Goal: Task Accomplishment & Management: Use online tool/utility

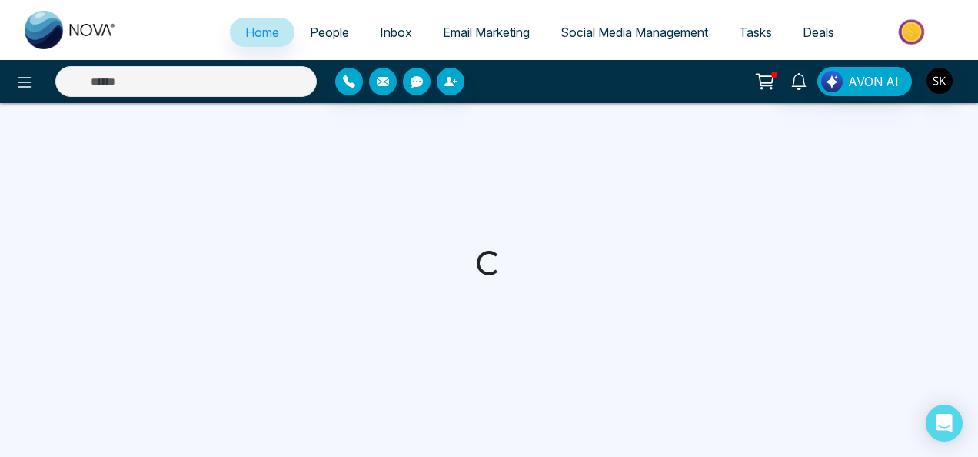
select select "*"
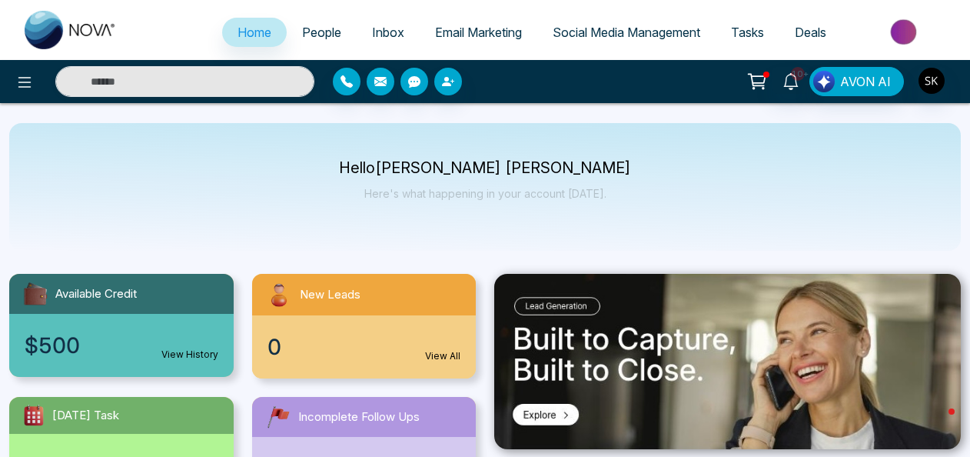
click at [637, 26] on span "Social Media Management" at bounding box center [627, 32] width 148 height 15
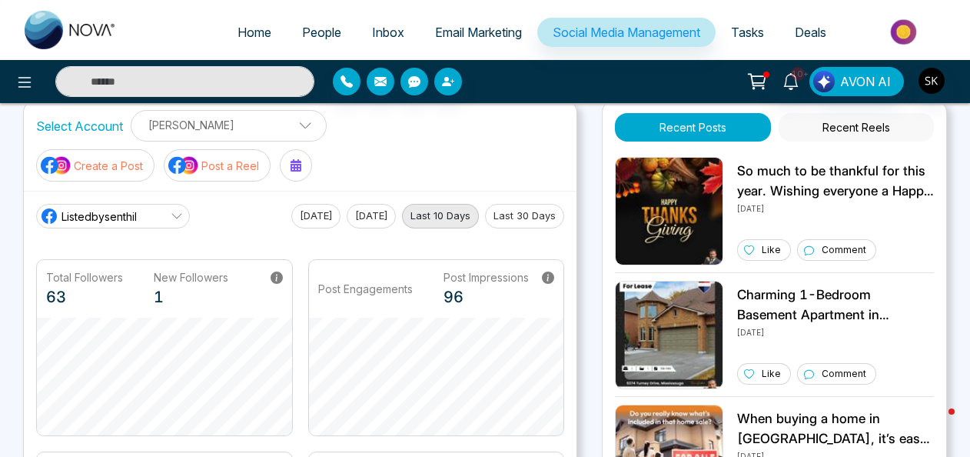
scroll to position [18, 0]
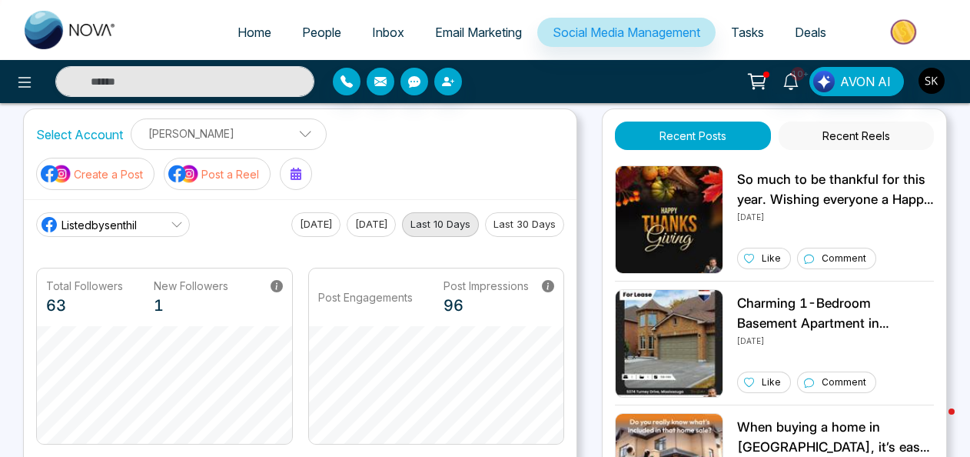
click at [195, 164] on img at bounding box center [183, 174] width 31 height 20
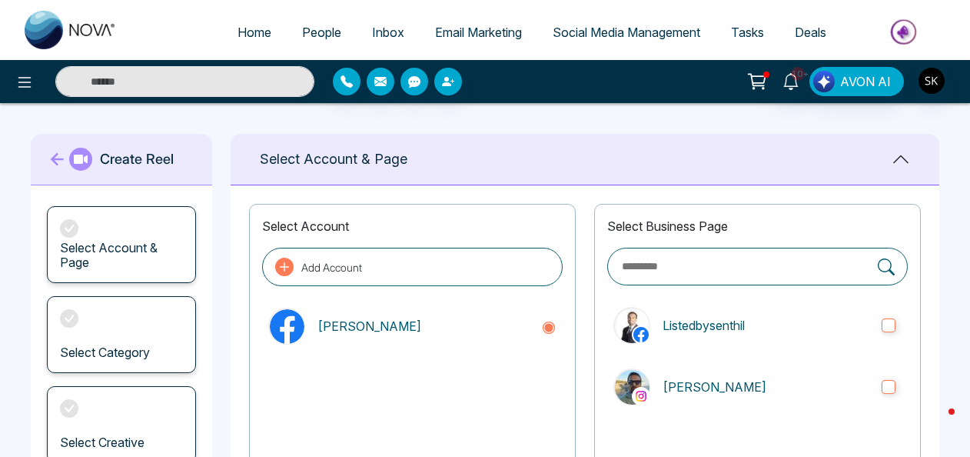
scroll to position [129, 0]
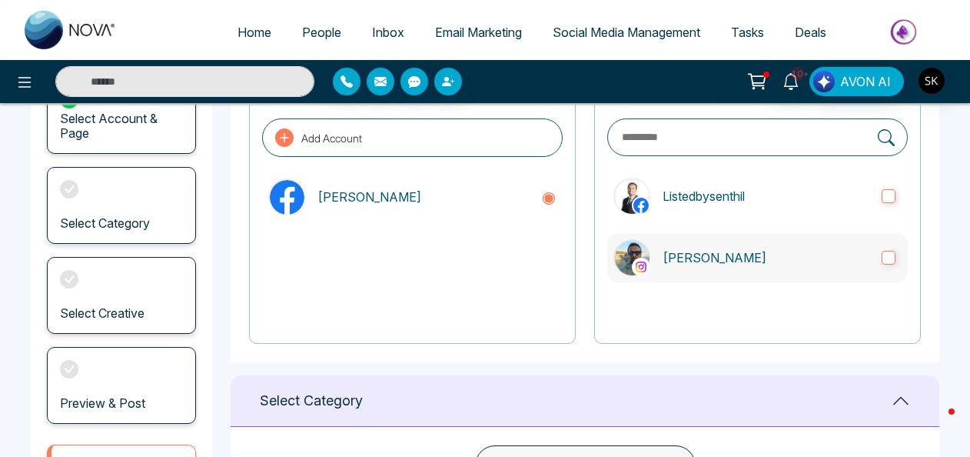
click at [890, 247] on label "[PERSON_NAME]" at bounding box center [757, 257] width 301 height 49
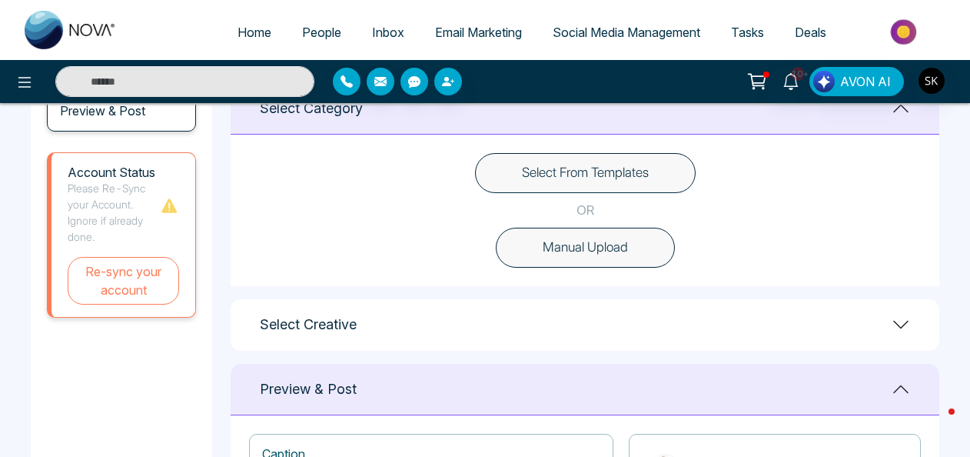
scroll to position [555, 0]
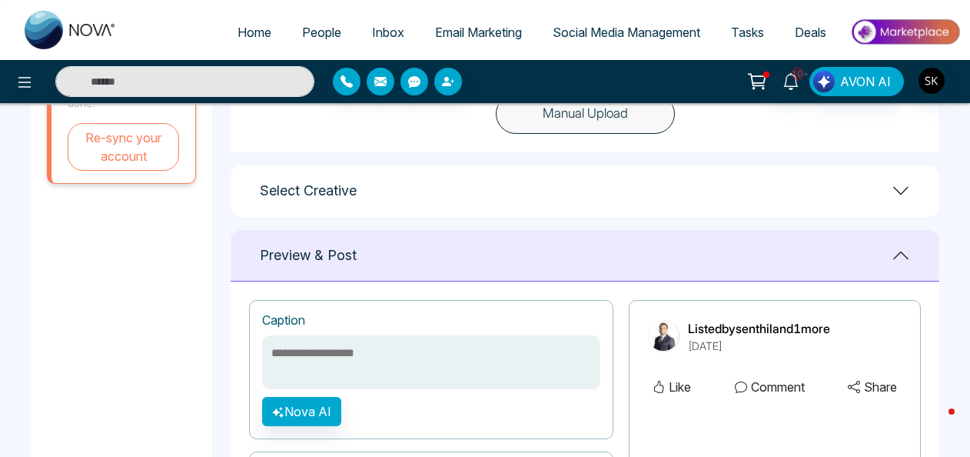
click at [898, 187] on icon at bounding box center [901, 190] width 18 height 18
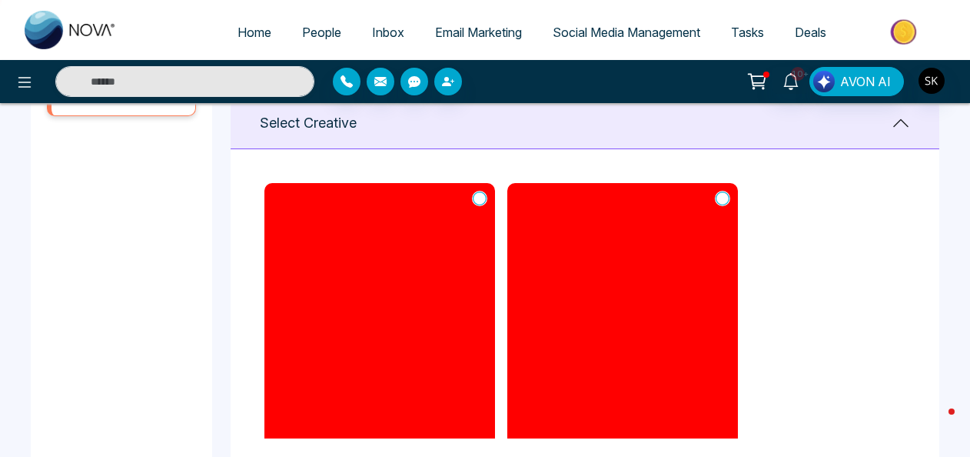
scroll to position [677, 0]
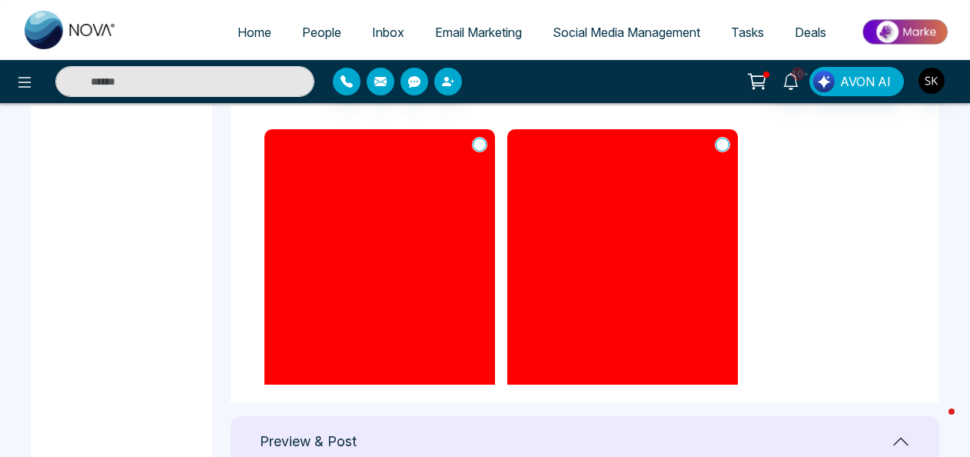
click at [959, 240] on main "**********" at bounding box center [485, 150] width 970 height 1449
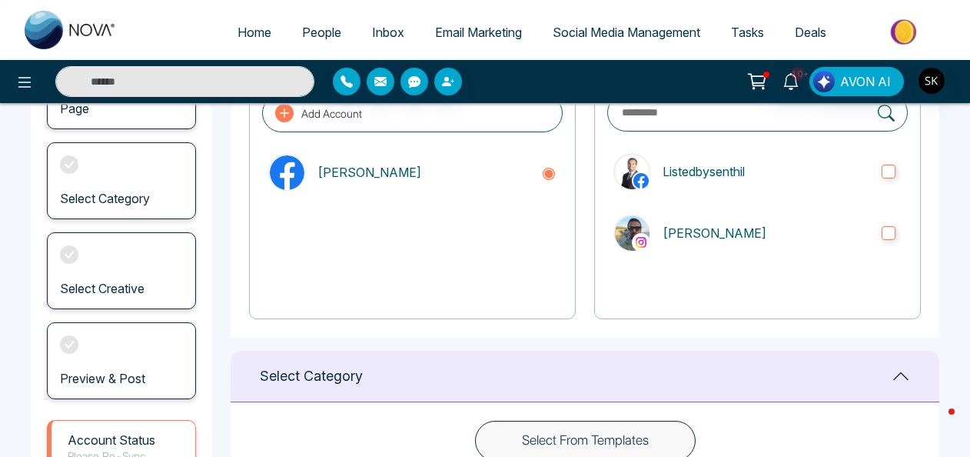
scroll to position [0, 0]
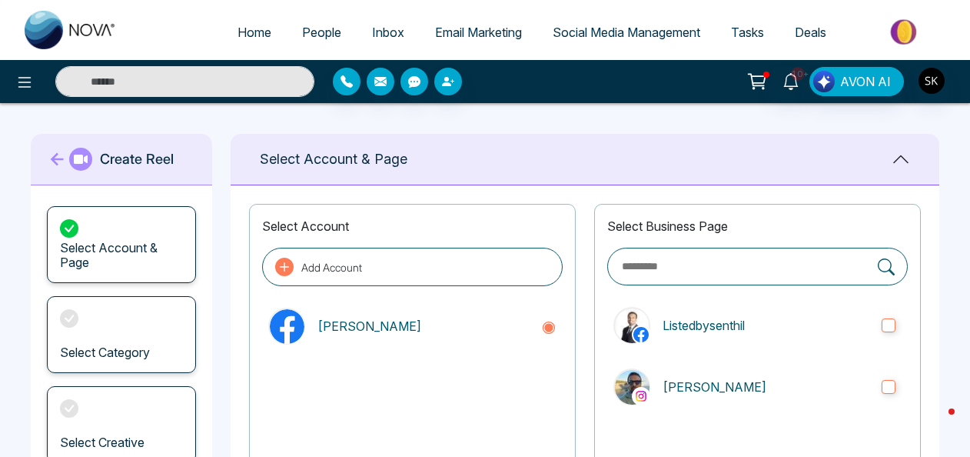
click at [587, 23] on link "Social Media Management" at bounding box center [626, 32] width 178 height 29
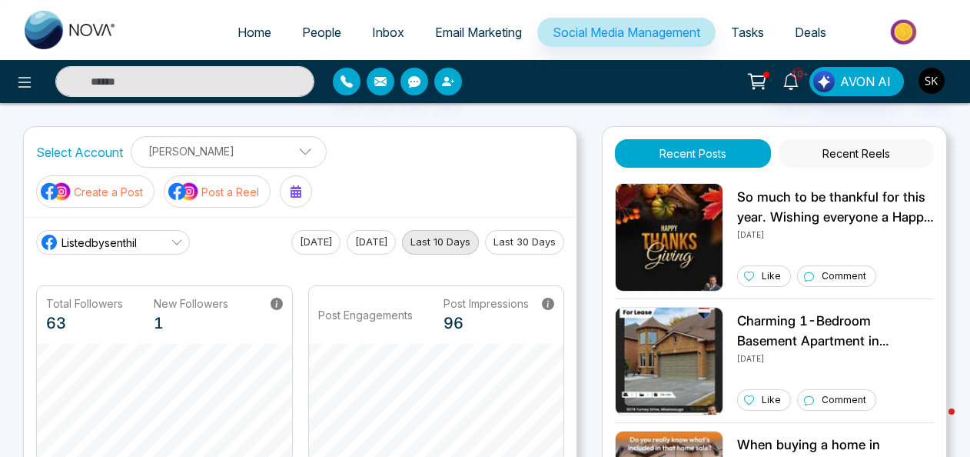
click at [93, 192] on p "Create a Post" at bounding box center [108, 192] width 69 height 16
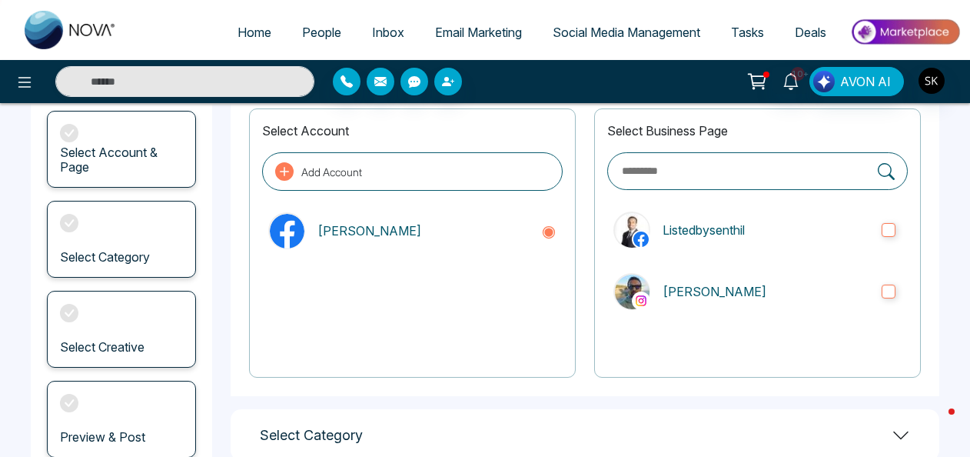
scroll to position [105, 0]
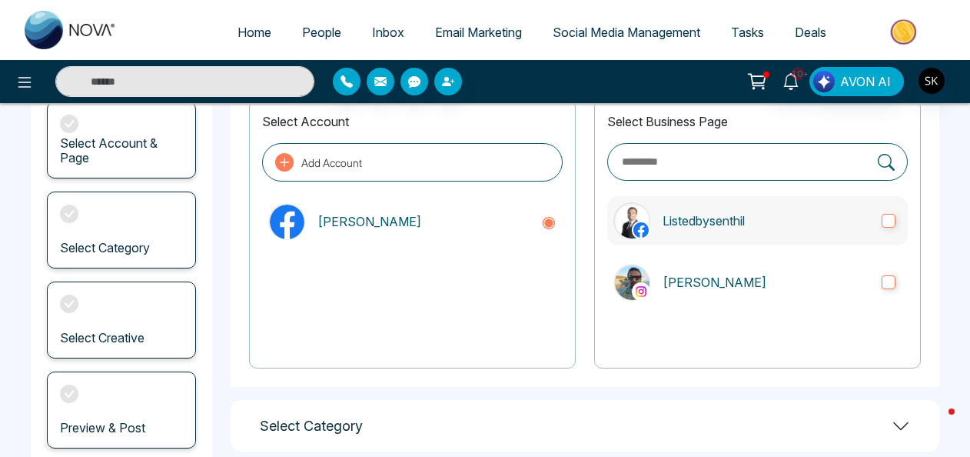
click at [902, 207] on label "Listedbysenthil" at bounding box center [757, 220] width 301 height 49
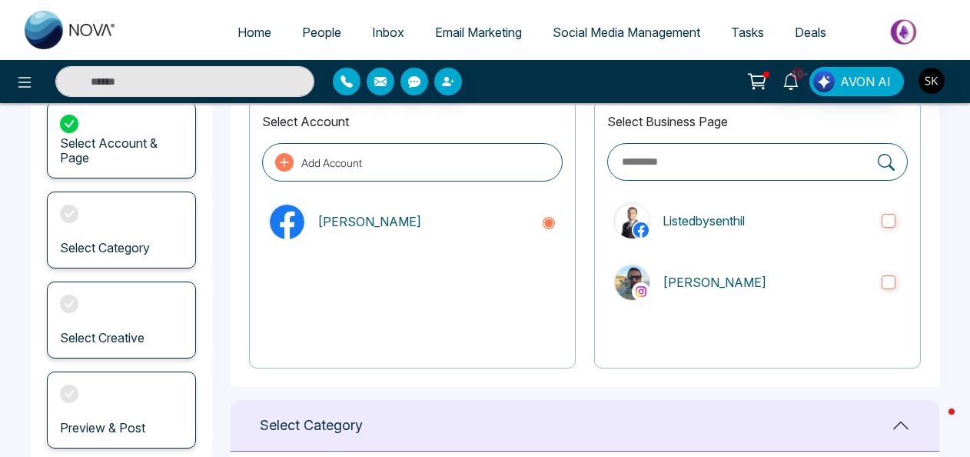
click at [897, 248] on div "Select Business Page Listedbysenthil [PERSON_NAME]" at bounding box center [757, 233] width 327 height 269
click at [896, 261] on label "[PERSON_NAME]" at bounding box center [757, 282] width 301 height 49
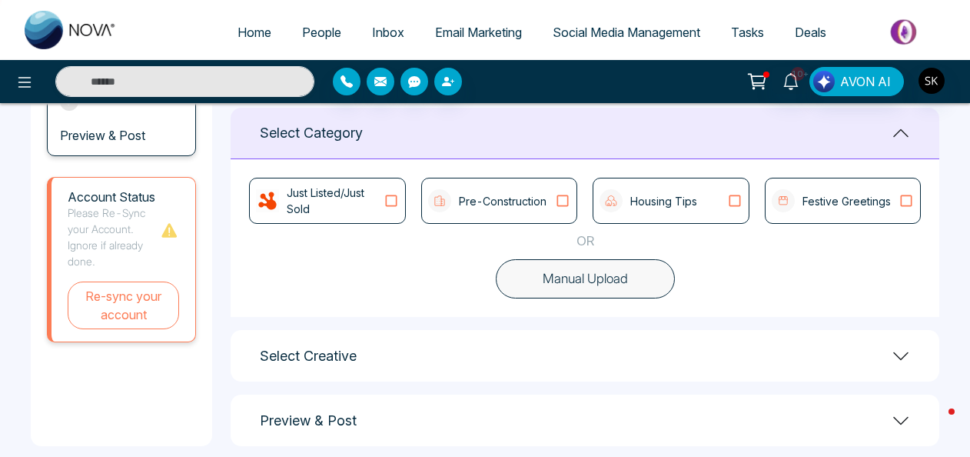
scroll to position [415, 0]
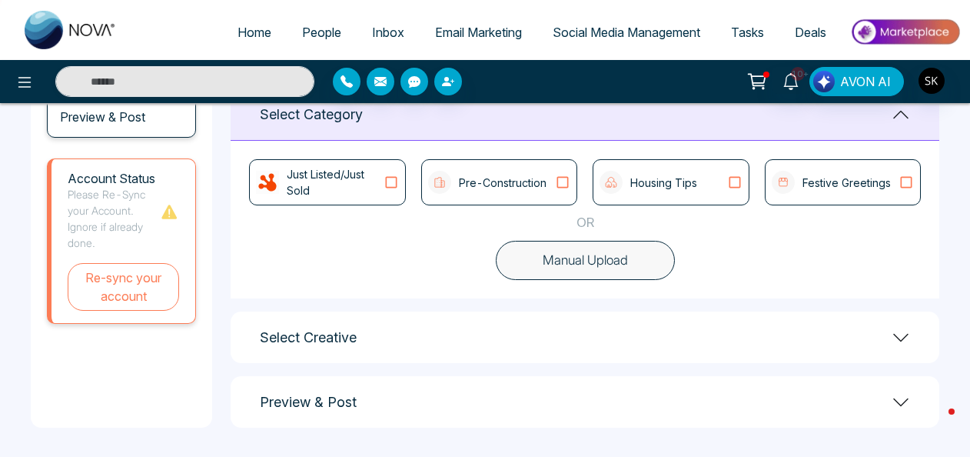
click at [835, 339] on div "Select Creative" at bounding box center [585, 337] width 709 height 52
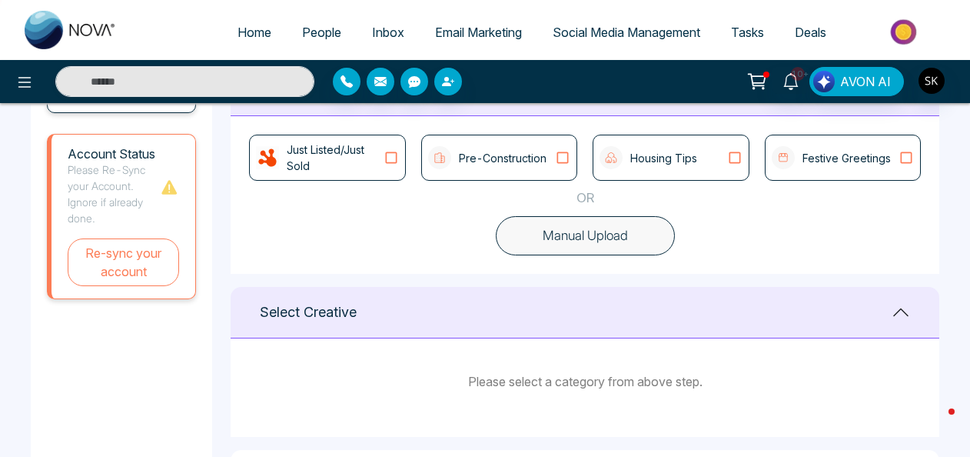
scroll to position [390, 0]
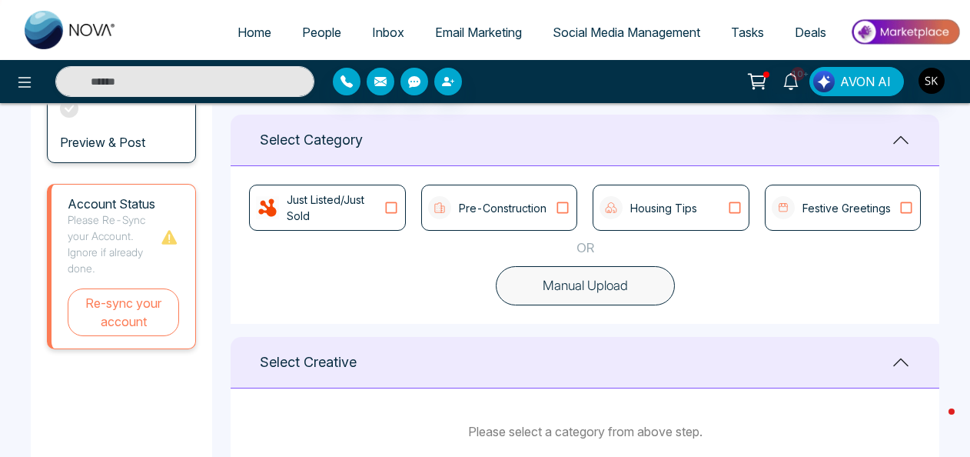
click at [485, 221] on div "Pre-Construction" at bounding box center [499, 208] width 156 height 46
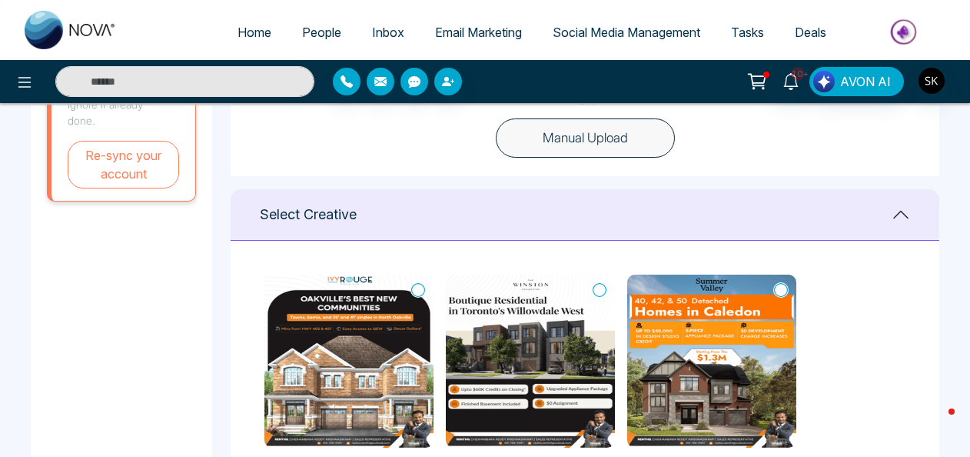
scroll to position [575, 0]
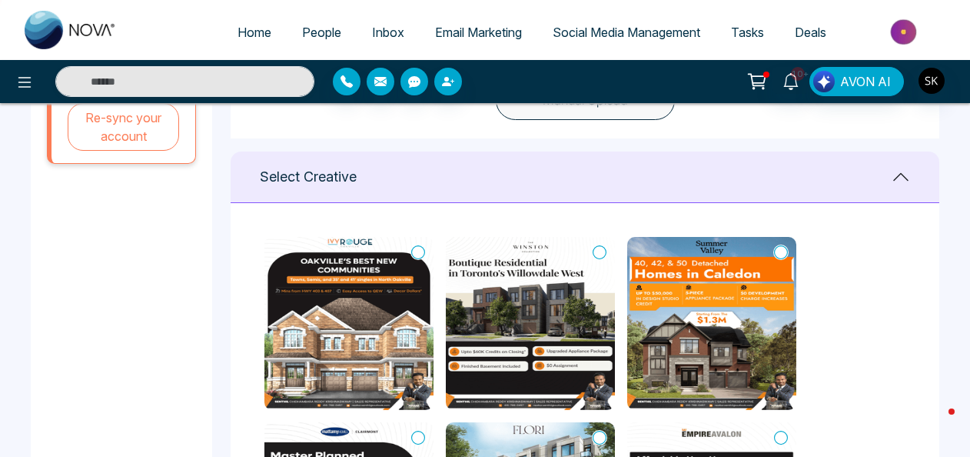
click at [423, 247] on icon at bounding box center [418, 252] width 14 height 15
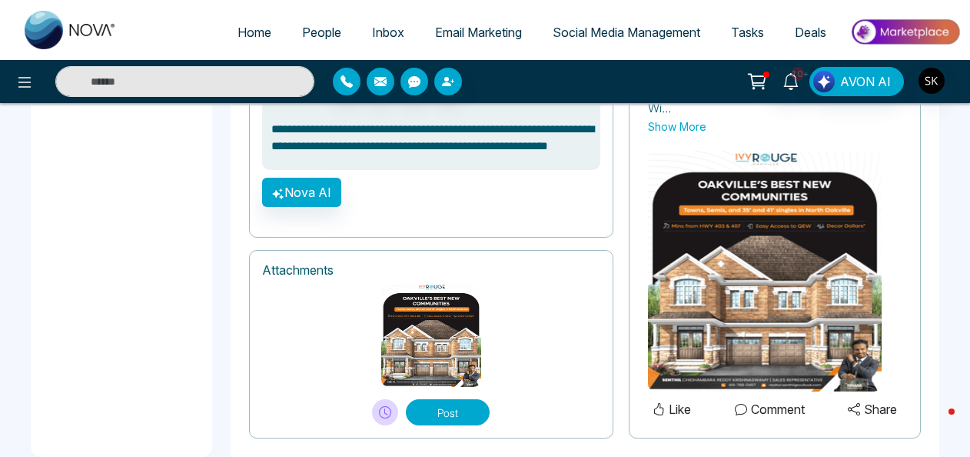
scroll to position [1190, 0]
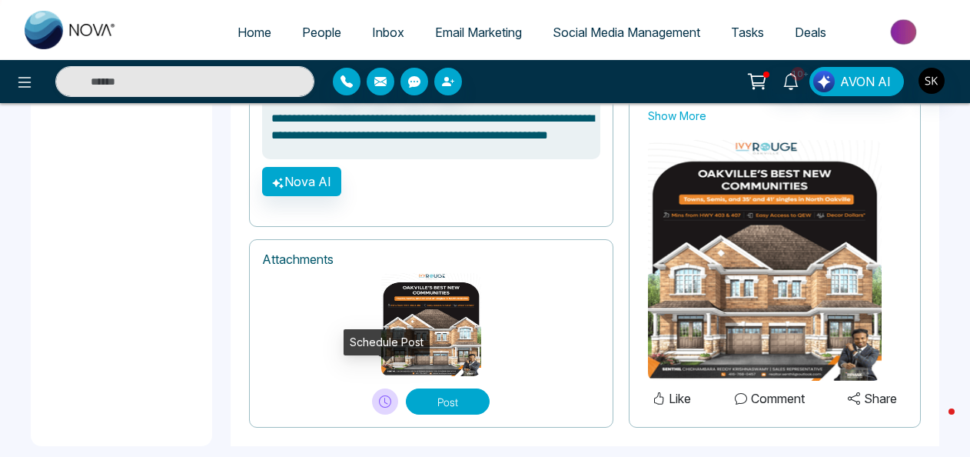
click at [382, 395] on icon at bounding box center [385, 401] width 12 height 12
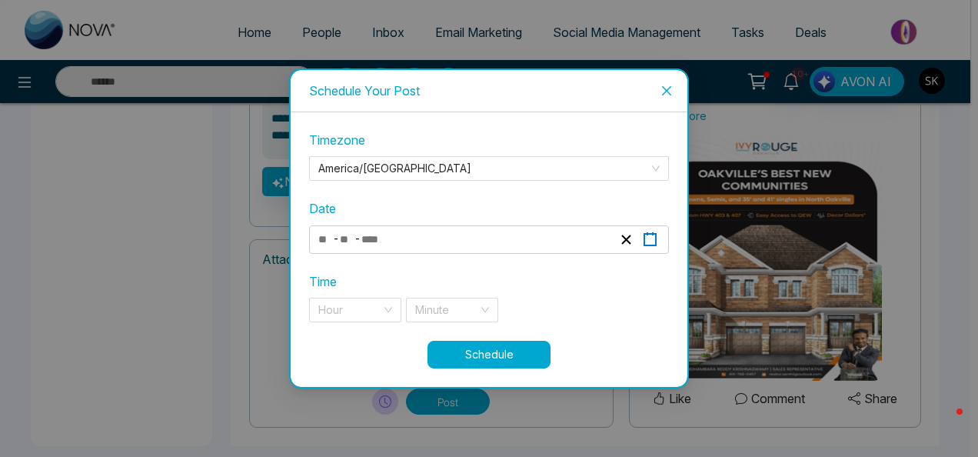
click at [660, 234] on button "button" at bounding box center [650, 239] width 24 height 21
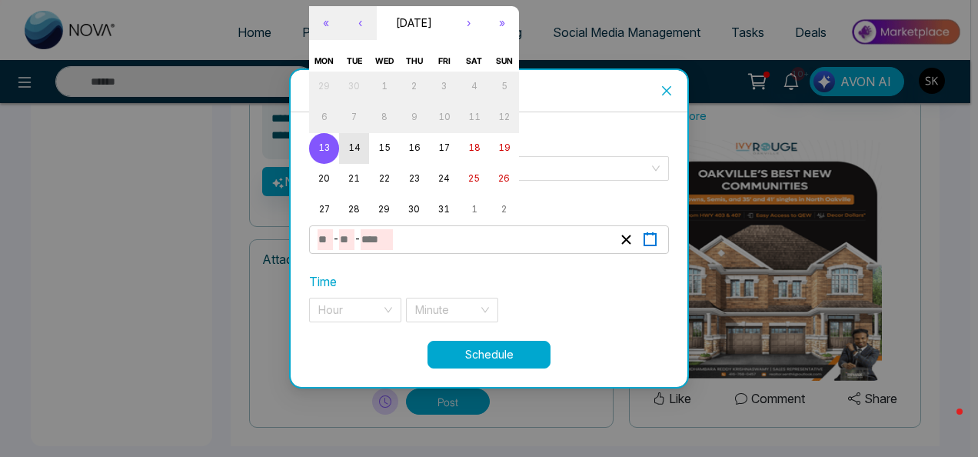
type textarea "**********"
click at [354, 147] on abbr "14" at bounding box center [354, 147] width 12 height 11
type input "**"
type input "****"
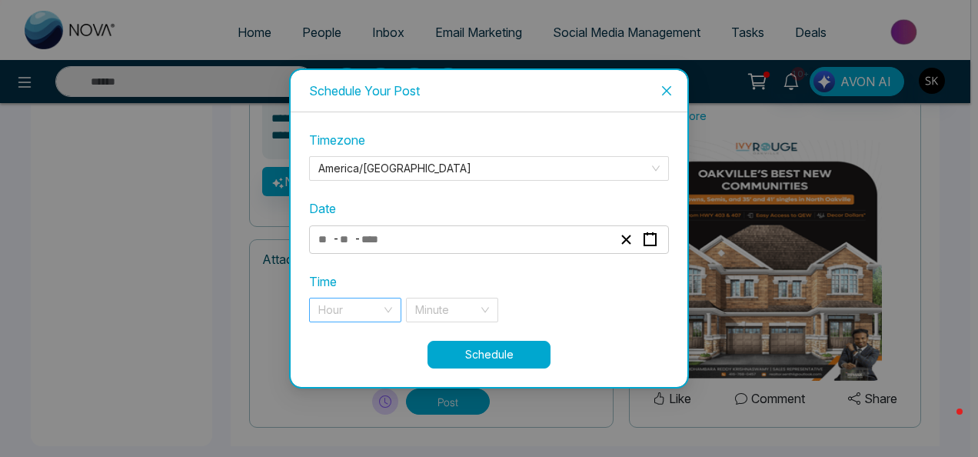
click at [351, 311] on input "search" at bounding box center [349, 309] width 63 height 23
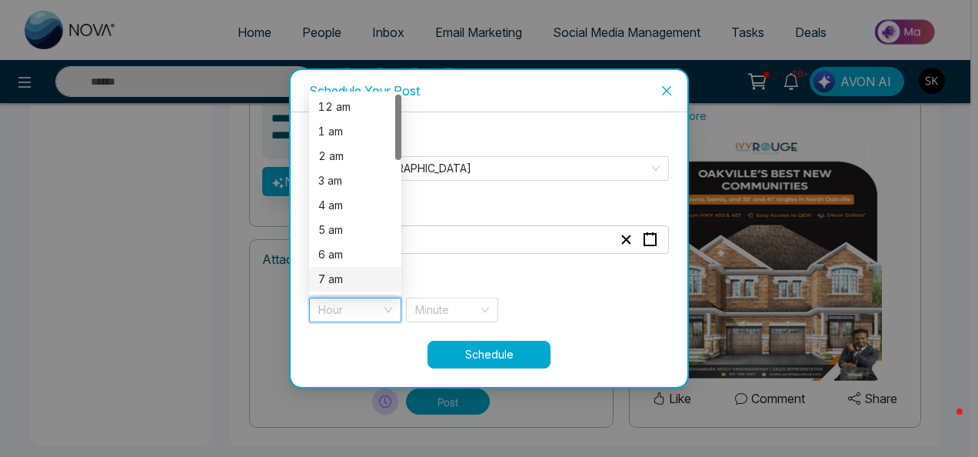
click at [349, 272] on div "7 am" at bounding box center [355, 279] width 74 height 17
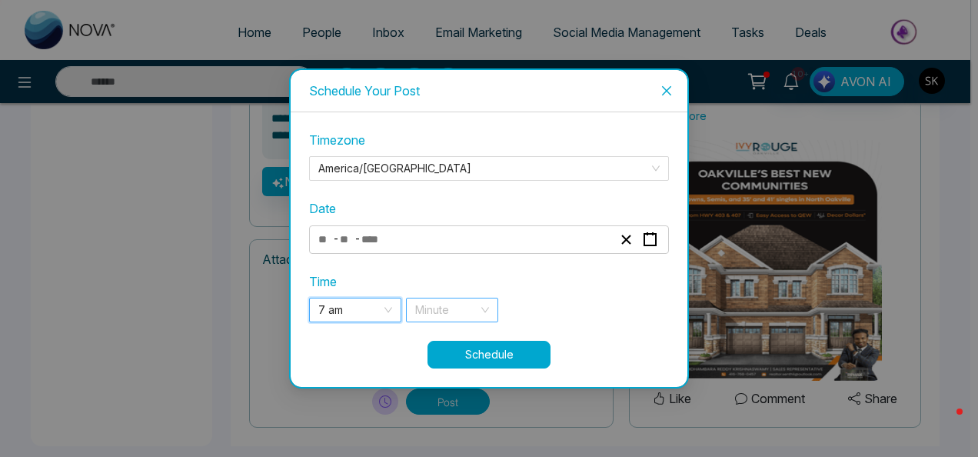
click at [428, 318] on input "search" at bounding box center [446, 309] width 63 height 23
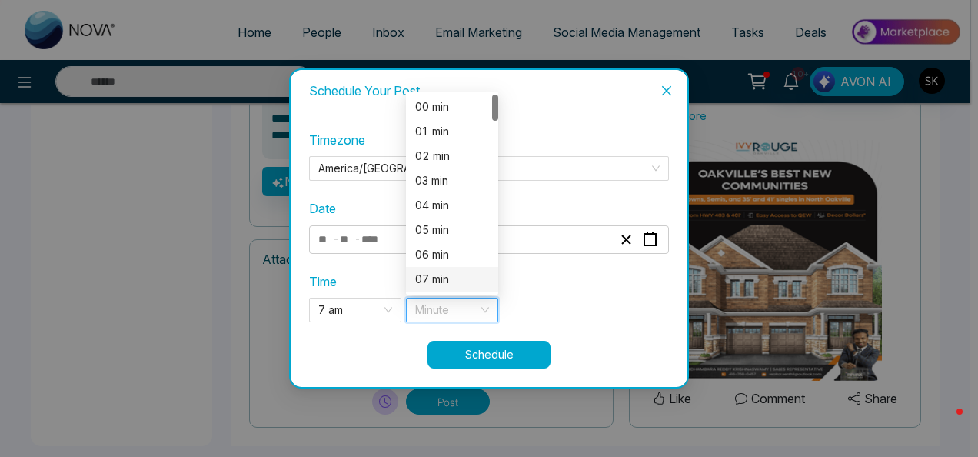
click at [456, 274] on div "07 min" at bounding box center [452, 279] width 74 height 17
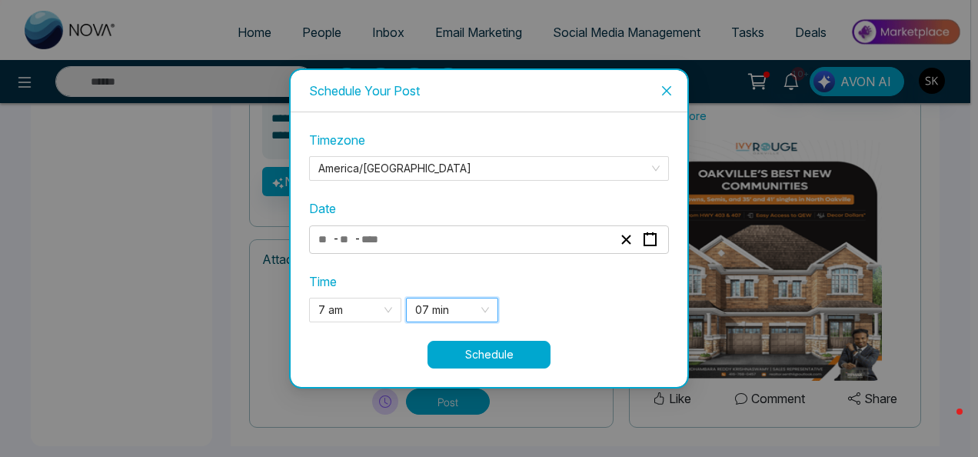
click at [458, 351] on button "Schedule" at bounding box center [488, 355] width 123 height 28
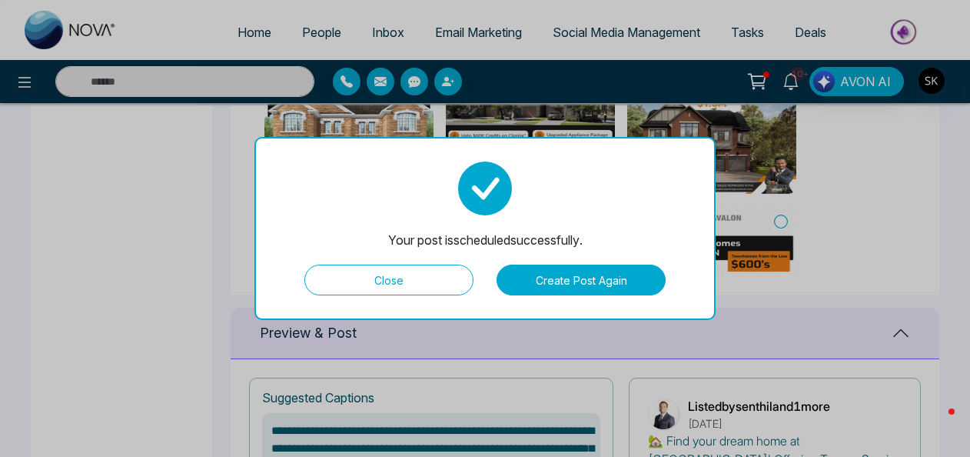
scroll to position [392, 0]
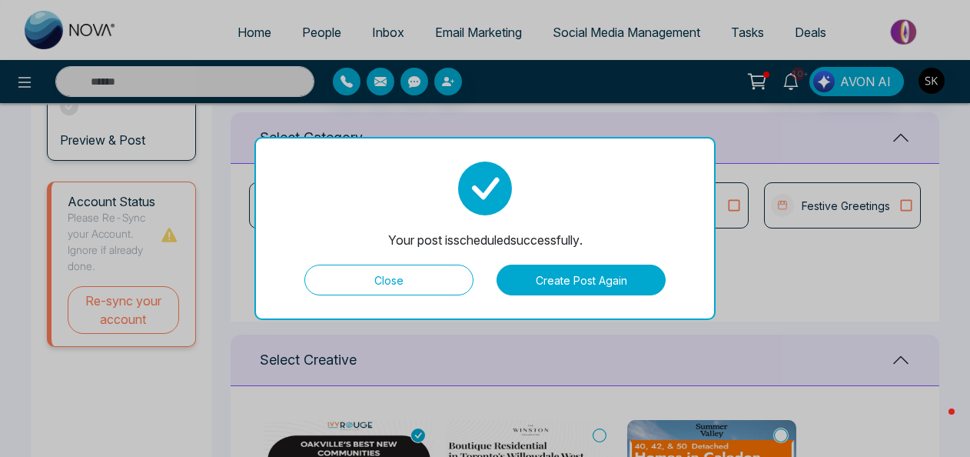
click at [440, 291] on button "Close" at bounding box center [388, 279] width 169 height 31
type textarea "**********"
